Goal: Information Seeking & Learning: Learn about a topic

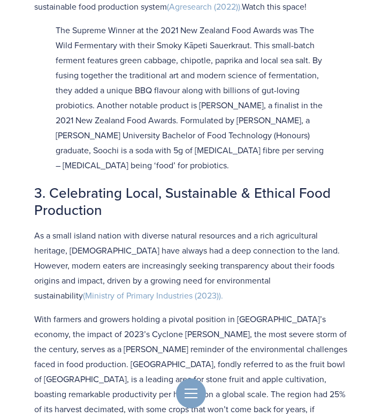
scroll to position [1500, 0]
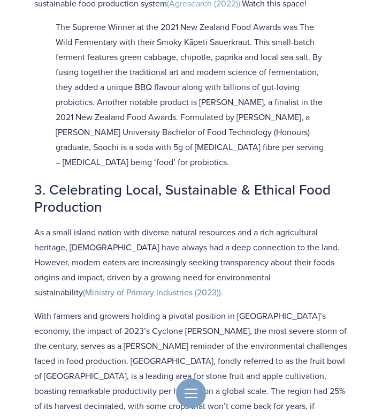
click at [91, 286] on link "(Ministry of Primary Industries (2023))." at bounding box center [153, 292] width 140 height 12
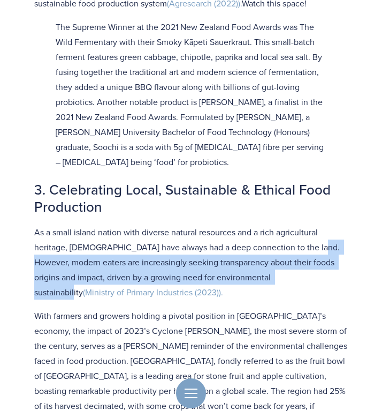
drag, startPoint x: 332, startPoint y: 219, endPoint x: 34, endPoint y: 205, distance: 298.7
click at [34, 224] on p "As a small island nation with diverse natural resources and a rich agricultural…" at bounding box center [191, 261] width 314 height 75
copy p "However, modern eaters are increasingly seeking transparency about their foods …"
click at [83, 286] on link "(Ministry of Primary Industries (2023))." at bounding box center [153, 292] width 140 height 12
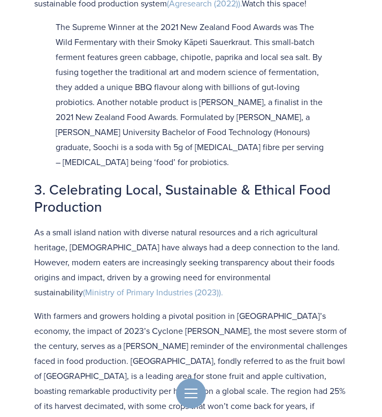
click at [172, 224] on p "As a small island nation with diverse natural resources and a rich agricultural…" at bounding box center [191, 261] width 314 height 75
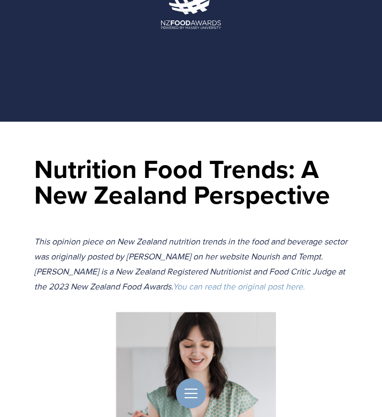
scroll to position [23, 0]
